Goal: Information Seeking & Learning: Learn about a topic

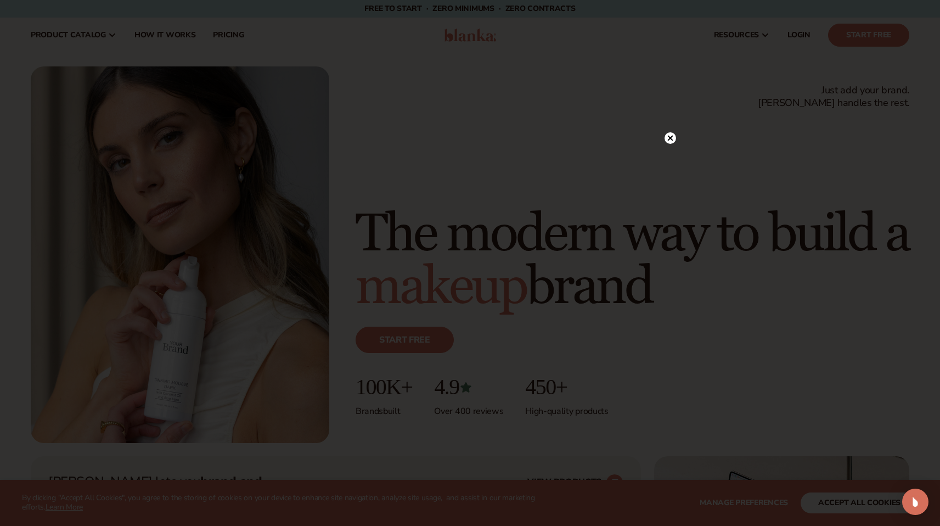
click at [672, 136] on circle at bounding box center [670, 138] width 12 height 12
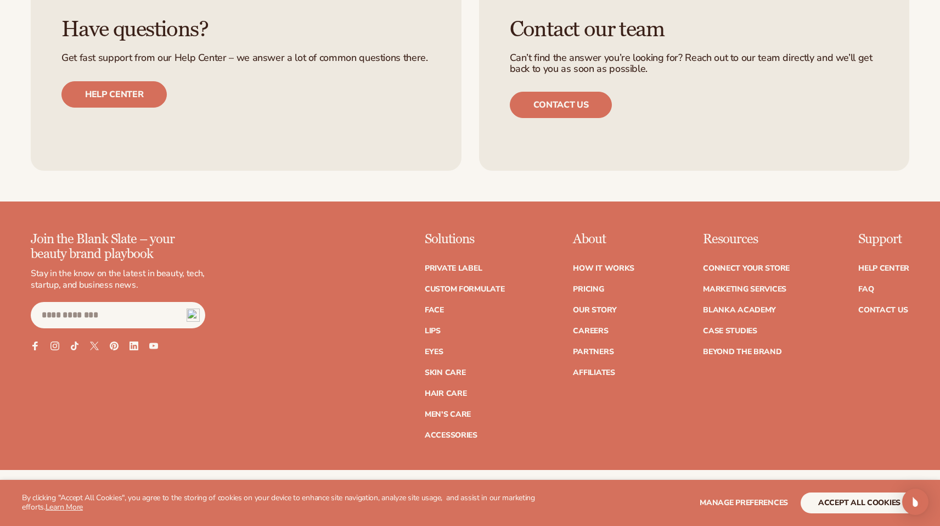
scroll to position [4689, 0]
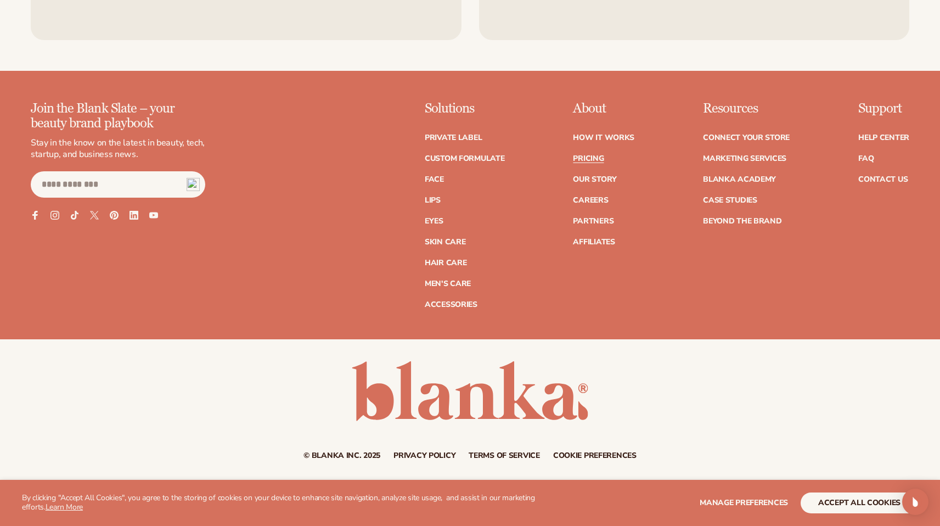
click at [591, 159] on link "Pricing" at bounding box center [588, 159] width 31 height 8
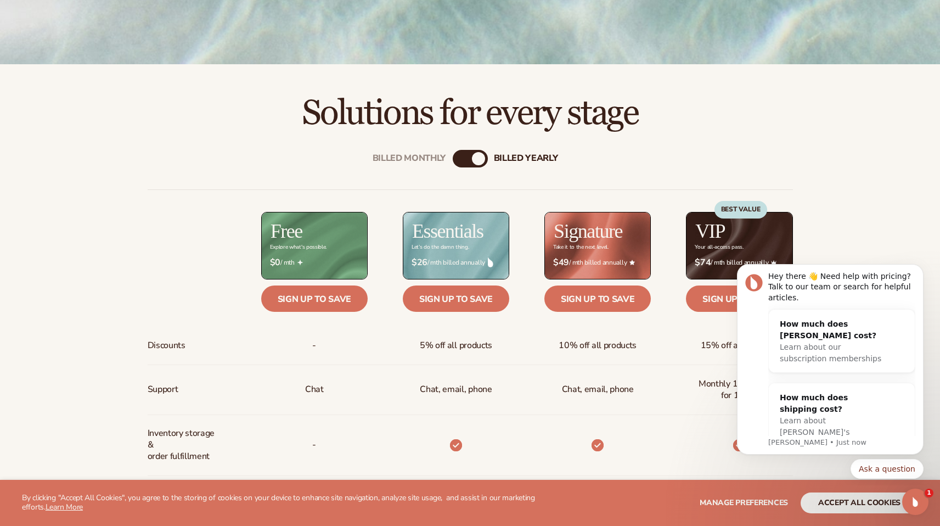
scroll to position [393, 0]
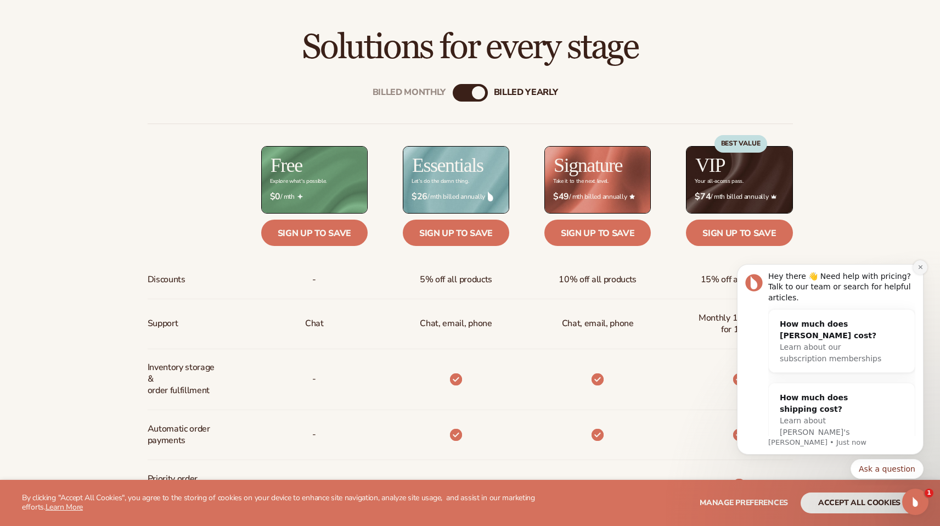
click at [920, 267] on icon "Dismiss notification" at bounding box center [920, 267] width 4 height 4
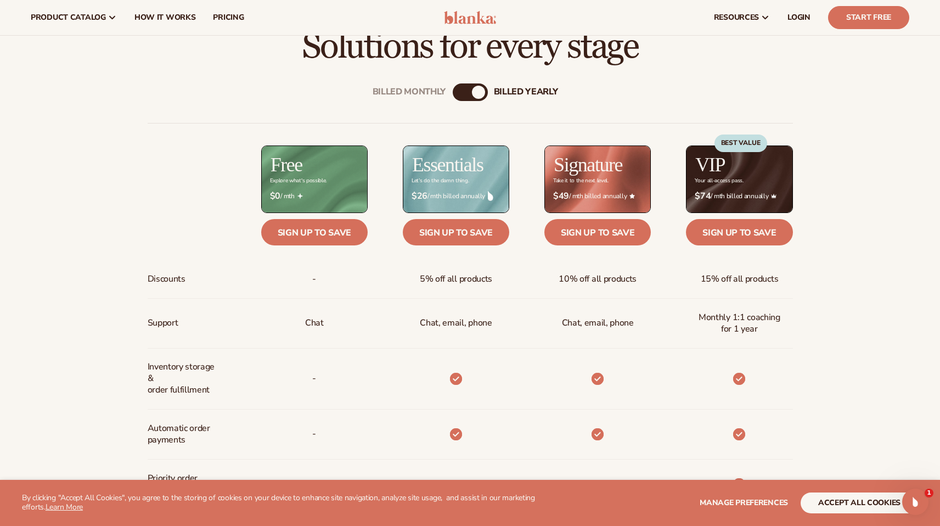
scroll to position [0, 0]
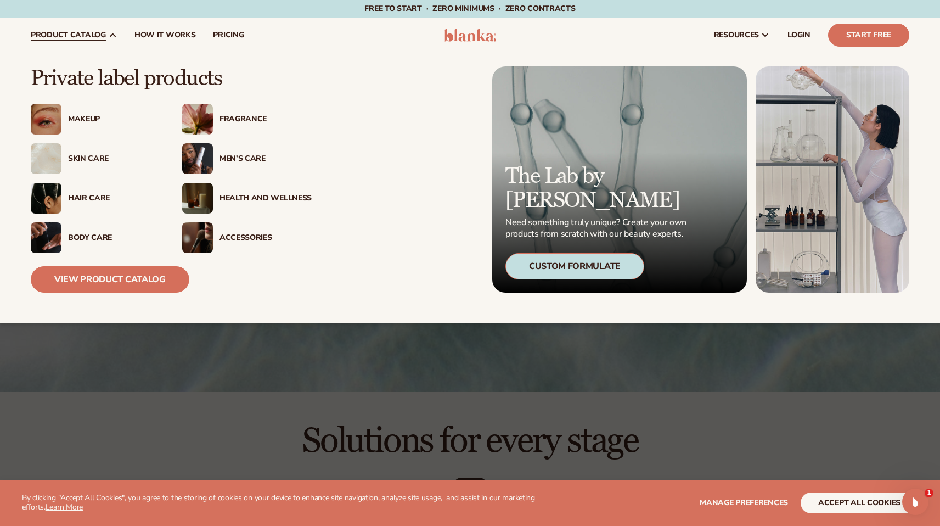
click at [238, 160] on div "Men’s Care" at bounding box center [265, 158] width 92 height 9
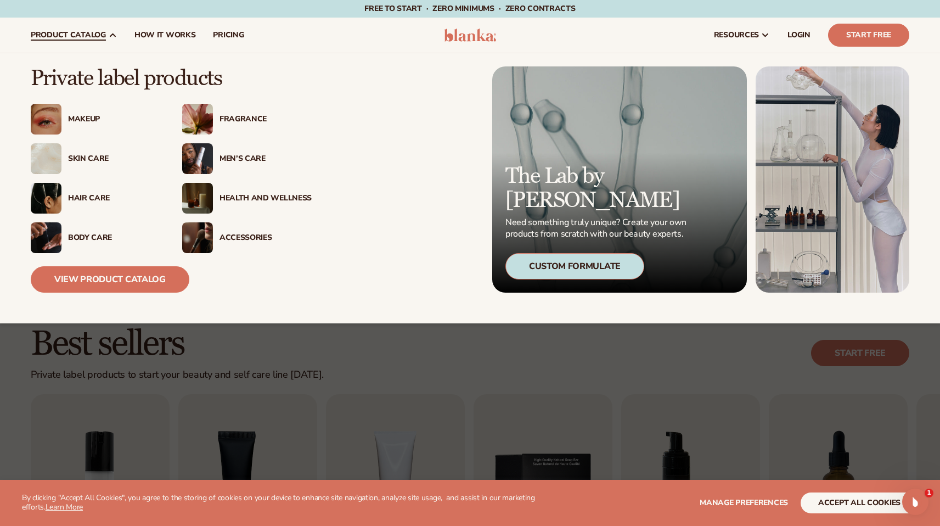
click at [87, 239] on div "Body Care" at bounding box center [114, 237] width 92 height 9
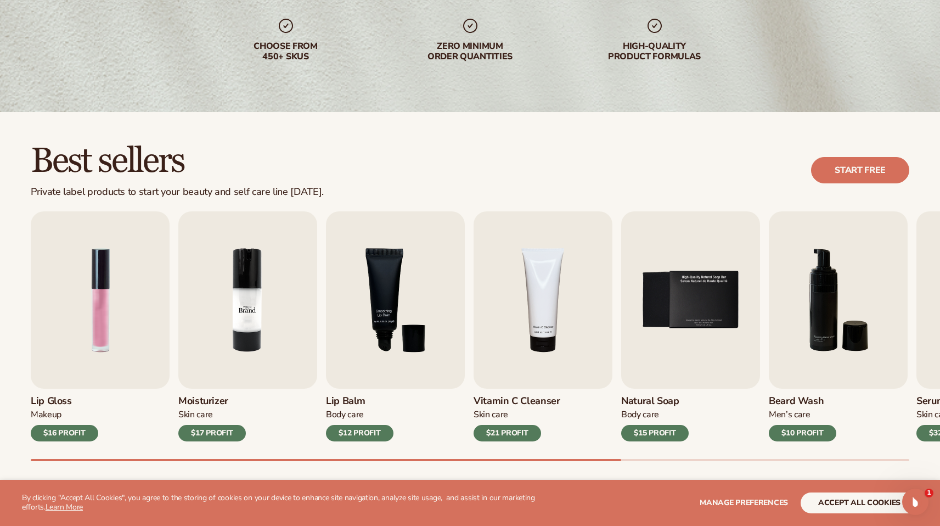
scroll to position [239, 0]
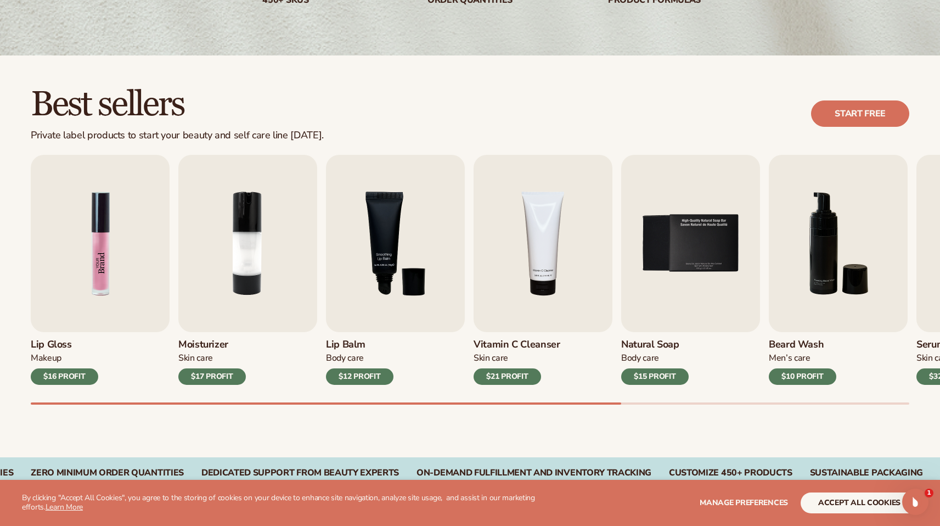
click at [127, 268] on img "1 / 9" at bounding box center [100, 243] width 139 height 177
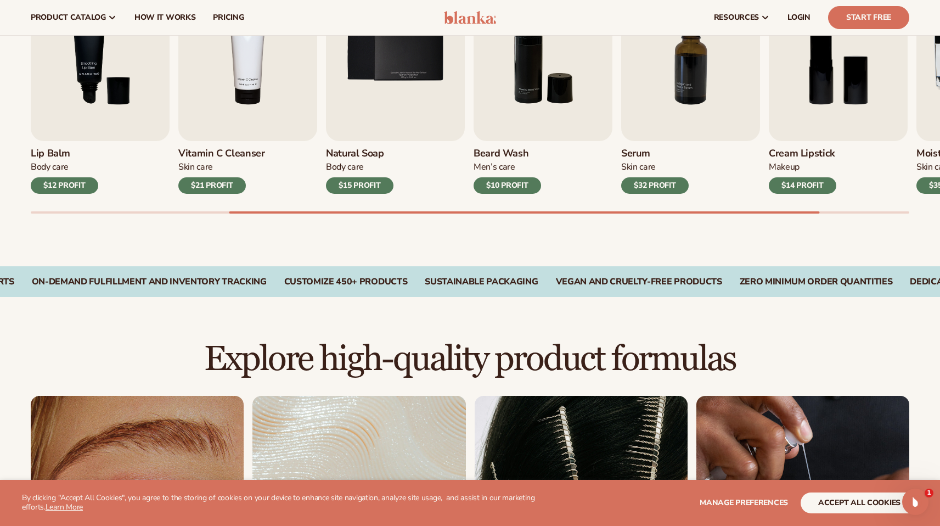
scroll to position [312, 0]
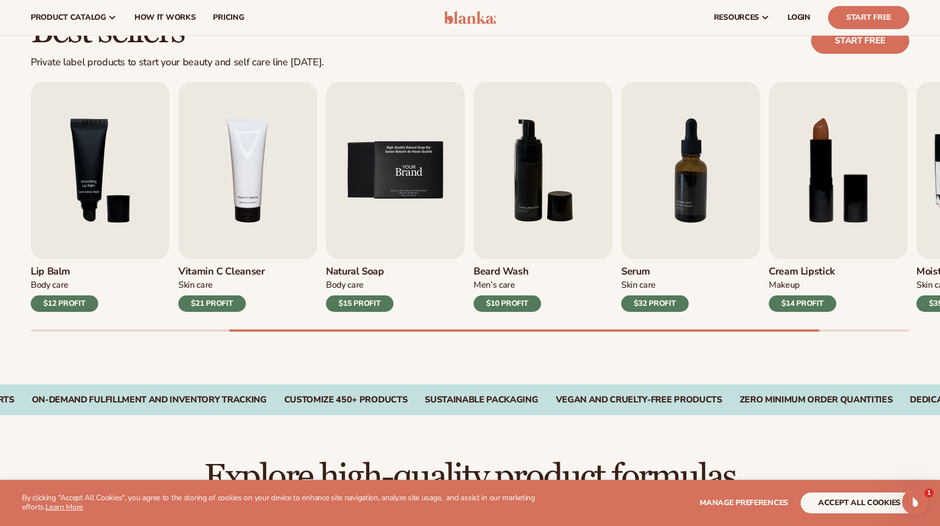
click at [397, 182] on img "5 / 9" at bounding box center [395, 170] width 139 height 177
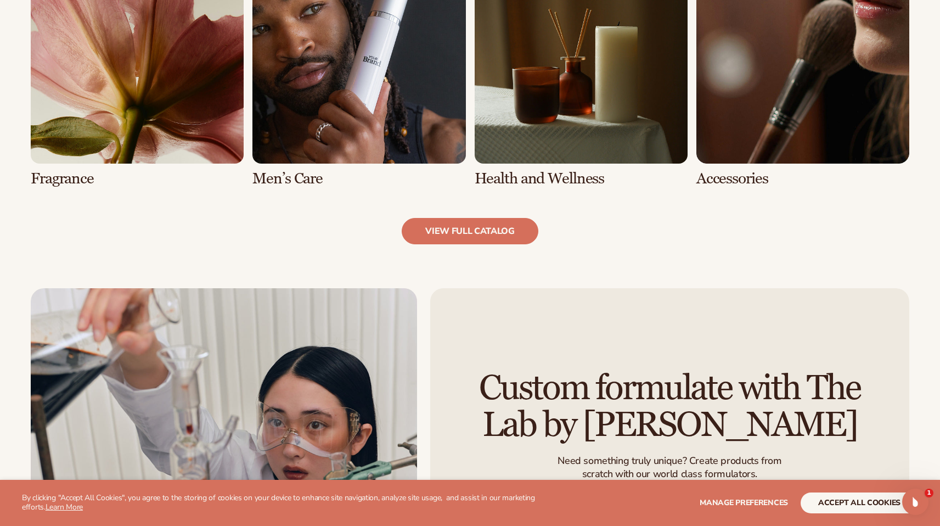
scroll to position [1151, 0]
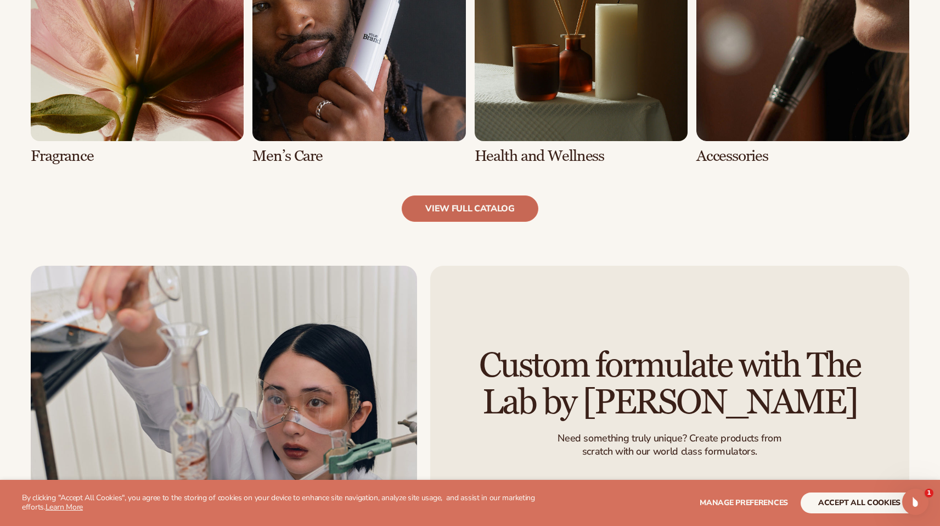
click at [477, 214] on link "view full catalog" at bounding box center [470, 208] width 137 height 26
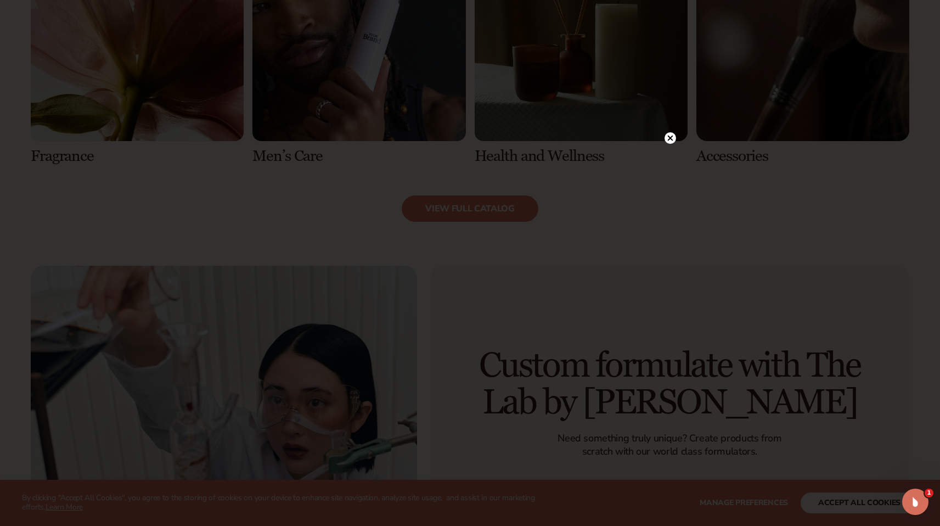
click at [669, 138] on icon at bounding box center [669, 137] width 5 height 5
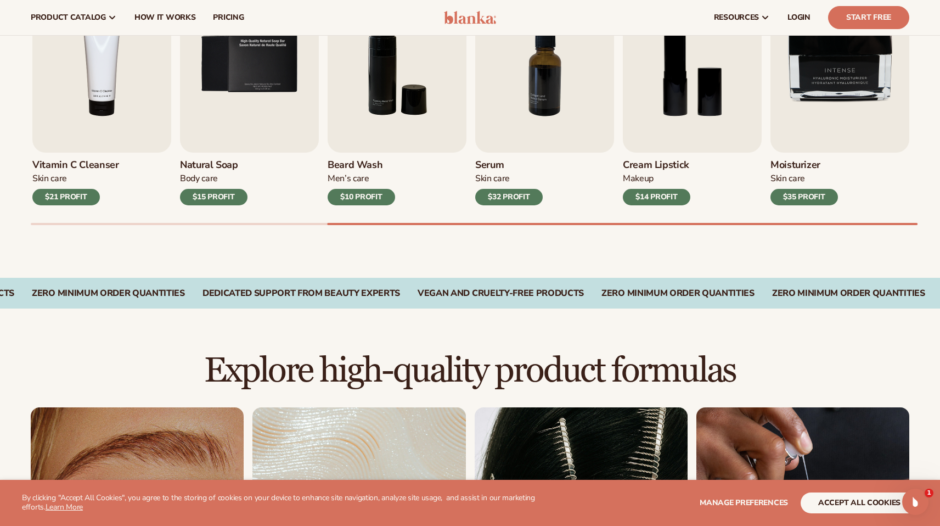
scroll to position [232, 0]
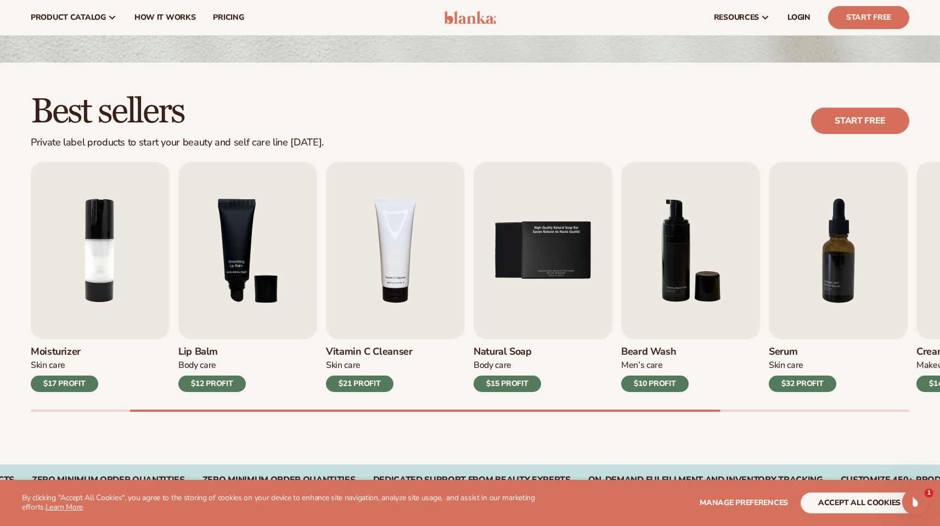
click at [468, 14] on img at bounding box center [470, 17] width 52 height 13
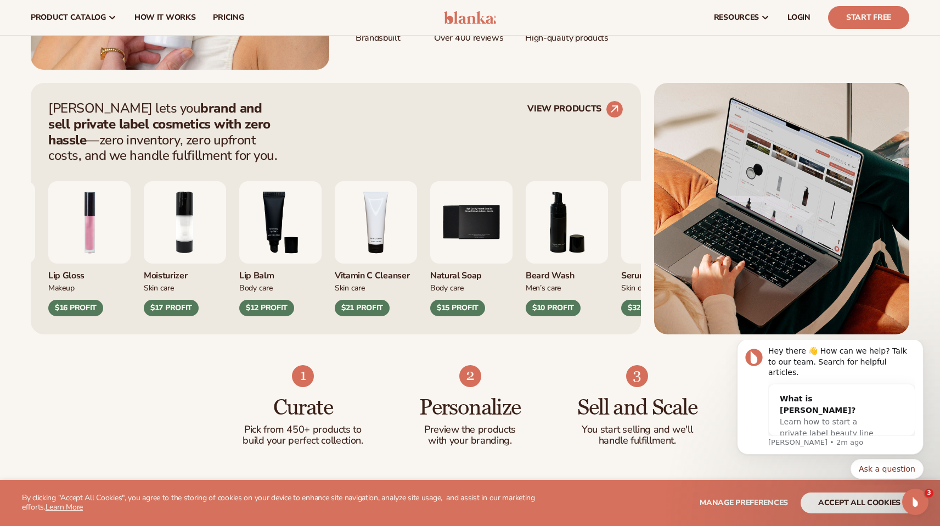
scroll to position [157, 0]
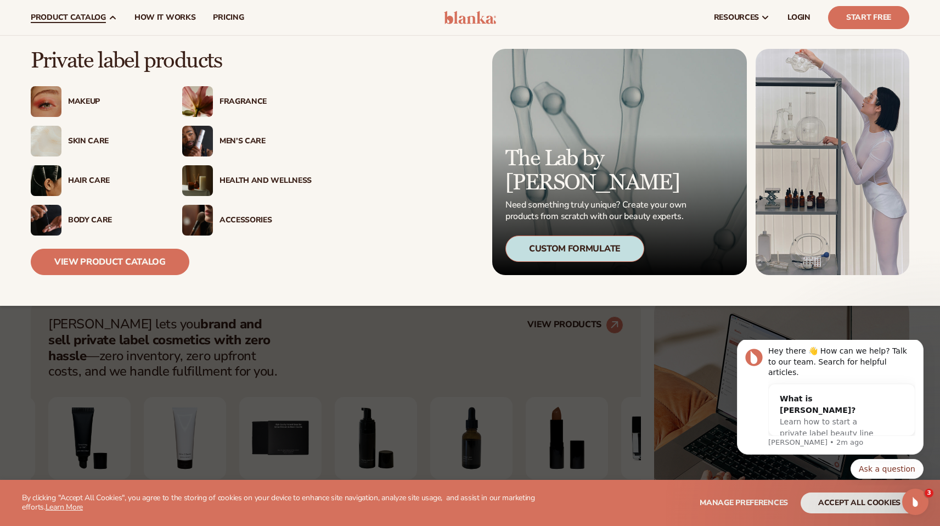
click at [239, 219] on div "Accessories" at bounding box center [265, 220] width 92 height 9
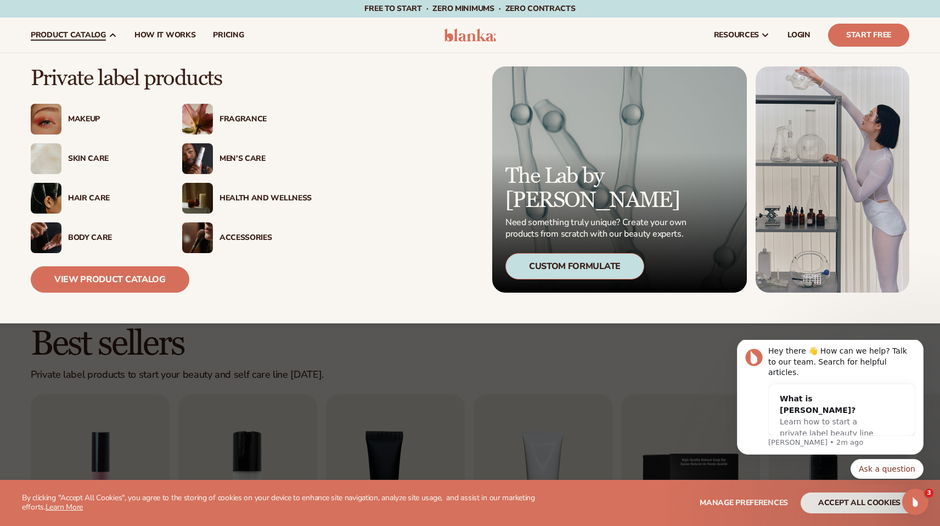
click at [234, 240] on div "Accessories" at bounding box center [265, 237] width 92 height 9
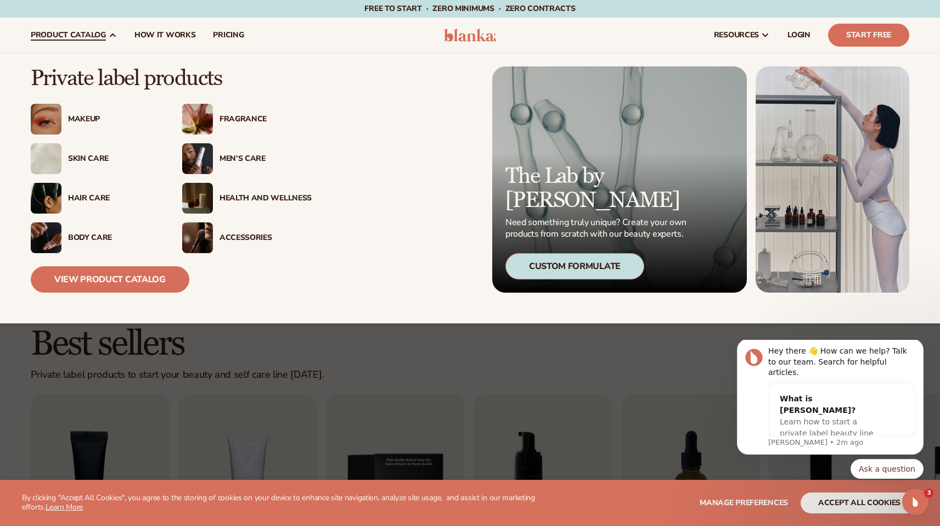
click at [249, 115] on div "Fragrance" at bounding box center [265, 119] width 92 height 9
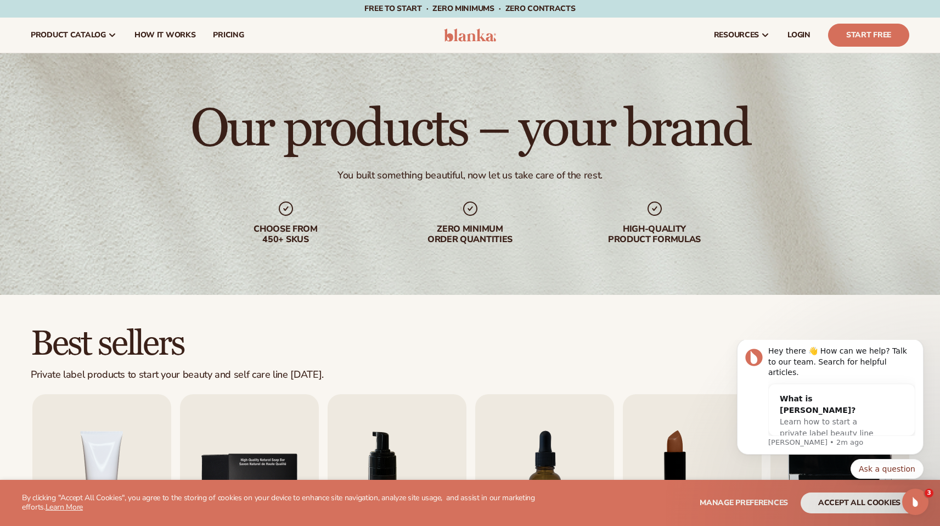
click at [457, 38] on img at bounding box center [470, 35] width 52 height 13
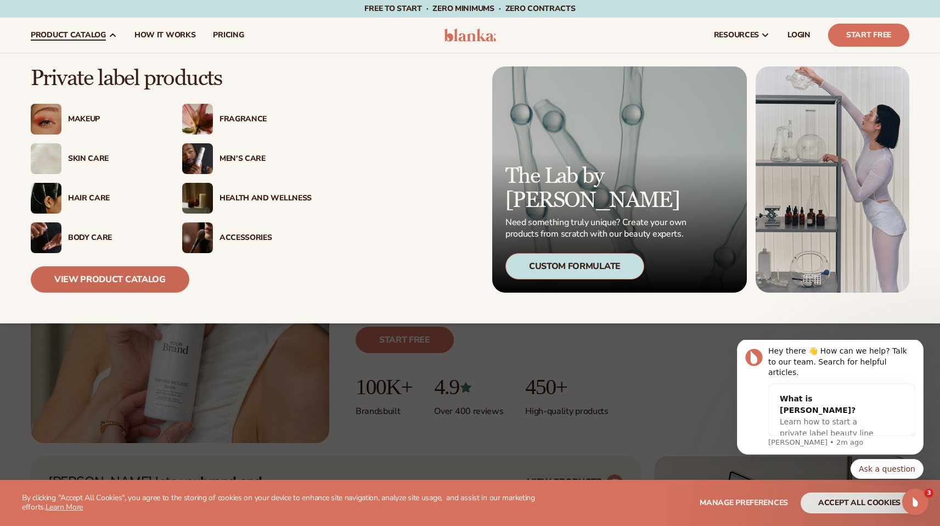
click at [91, 282] on link "View Product Catalog" at bounding box center [110, 279] width 159 height 26
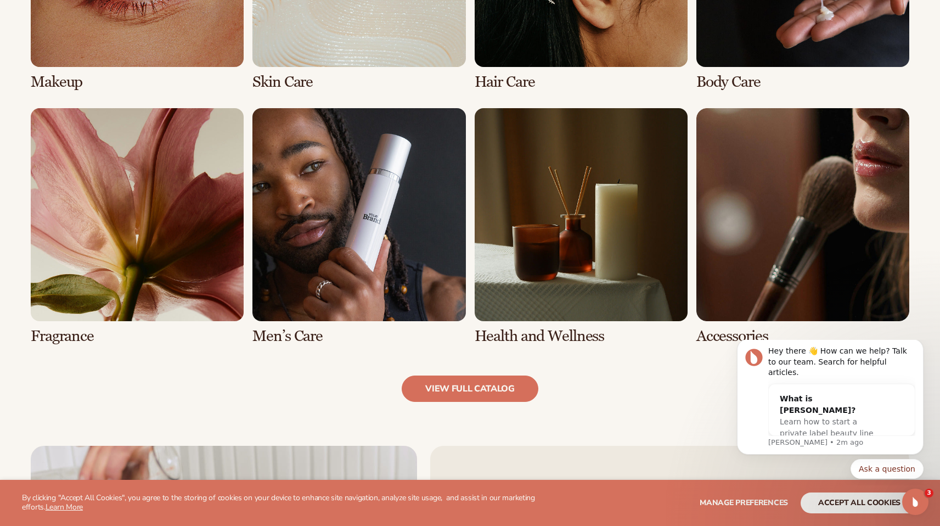
scroll to position [1028, 0]
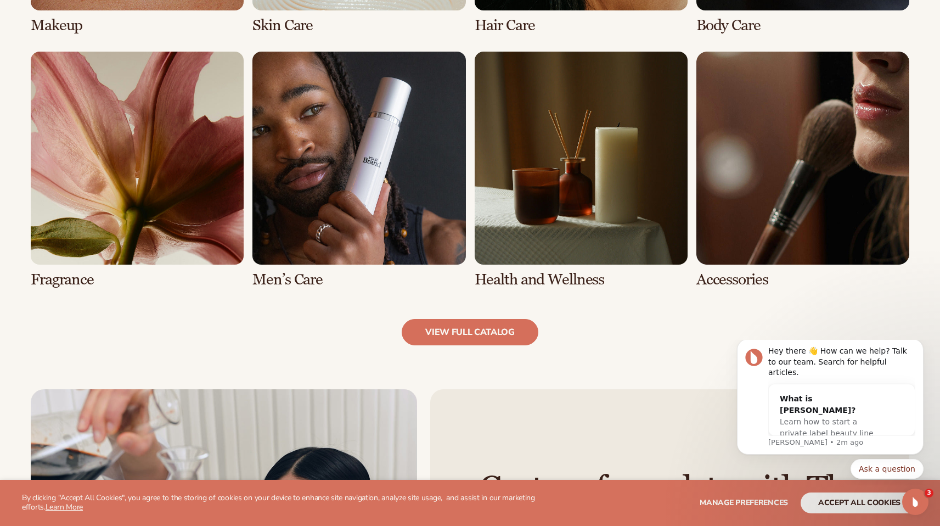
click at [738, 207] on link "8 / 8" at bounding box center [802, 170] width 213 height 236
click at [746, 201] on link "8 / 8" at bounding box center [802, 170] width 213 height 236
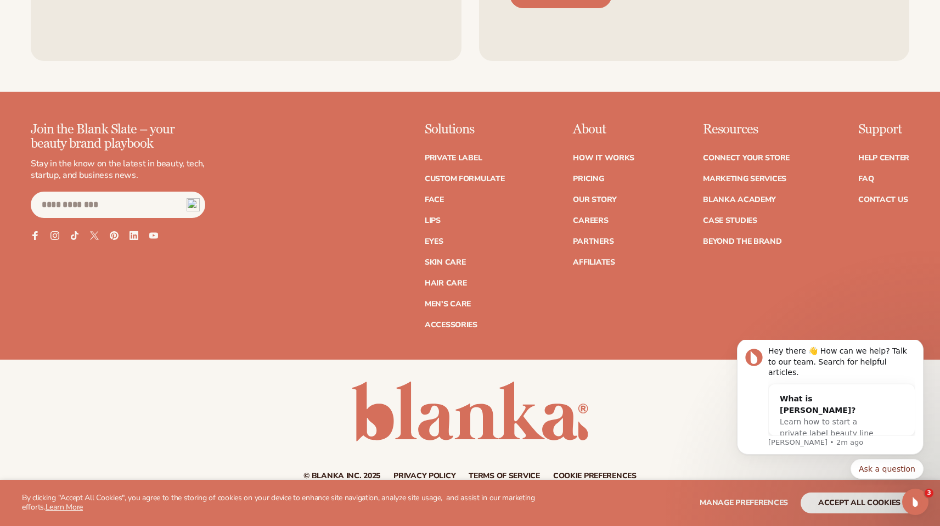
scroll to position [2042, 0]
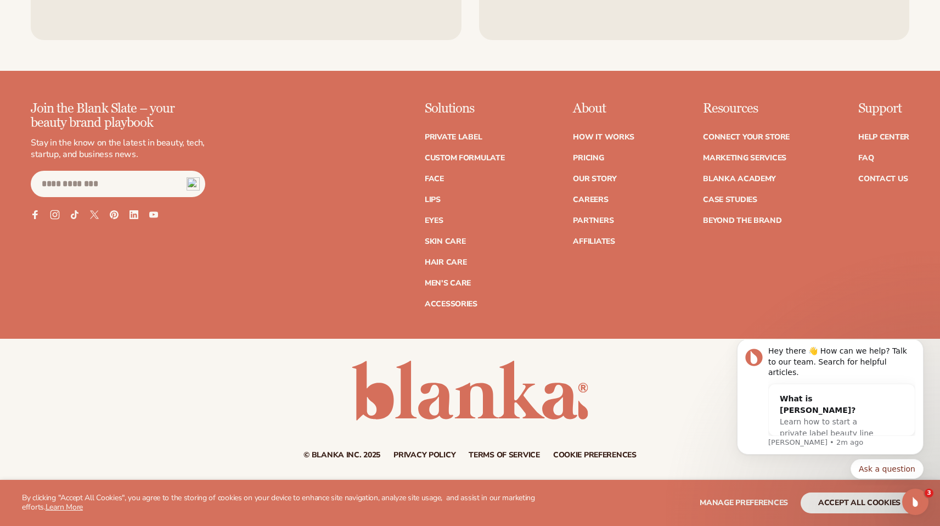
click at [54, 212] on icon at bounding box center [55, 214] width 5 height 5
